Goal: Navigation & Orientation: Find specific page/section

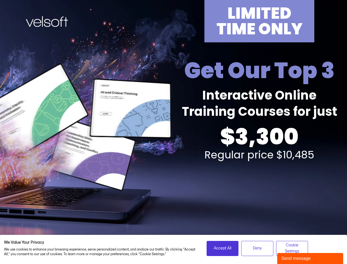
click at [174, 132] on div "LIMITED TIME ONLY Get Our Top 3 Interactive Online Training Courses for just $3…" at bounding box center [173, 121] width 341 height 243
click at [223, 248] on span "Accept All" at bounding box center [223, 248] width 18 height 6
click at [257, 248] on span "Deny" at bounding box center [257, 248] width 9 height 6
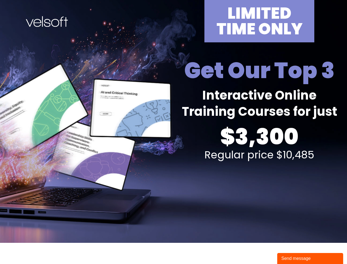
click at [311, 259] on div "Send message" at bounding box center [311, 258] width 58 height 7
